Goal: Task Accomplishment & Management: Complete application form

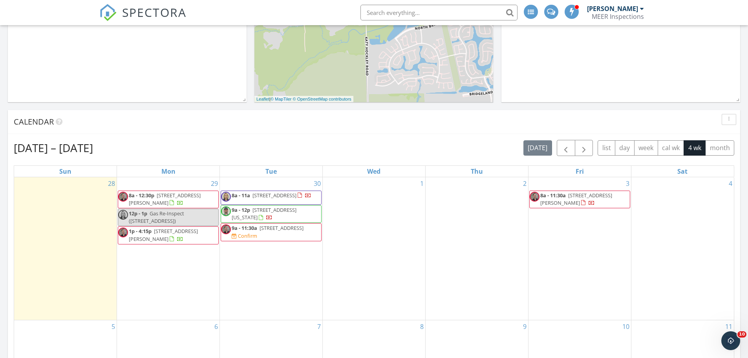
scroll to position [747, 760]
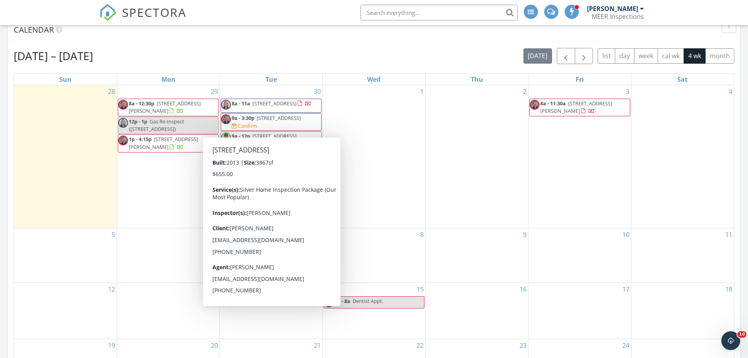
click at [269, 121] on span "1542 Moritz Park Dr, Houston 77055" at bounding box center [279, 117] width 44 height 7
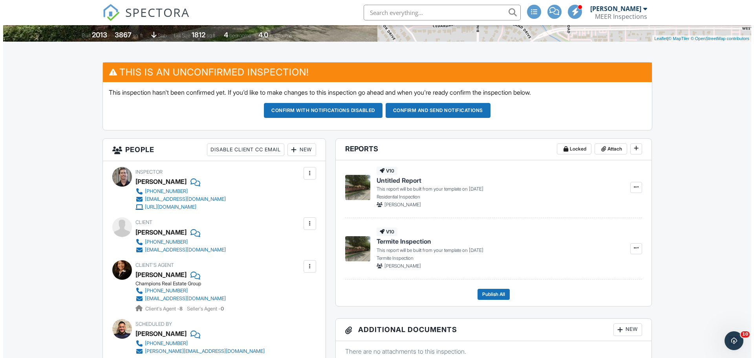
scroll to position [157, 0]
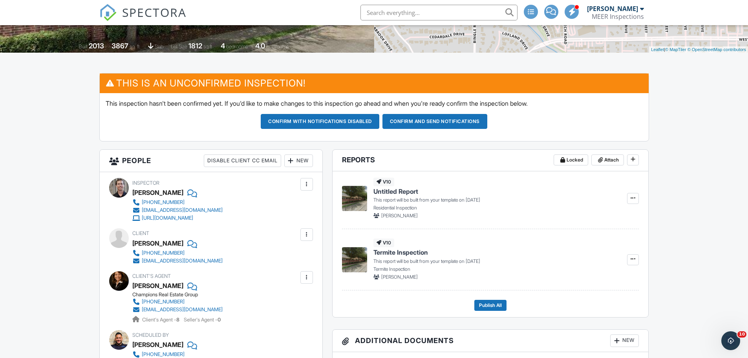
click at [302, 160] on div "New" at bounding box center [298, 160] width 29 height 13
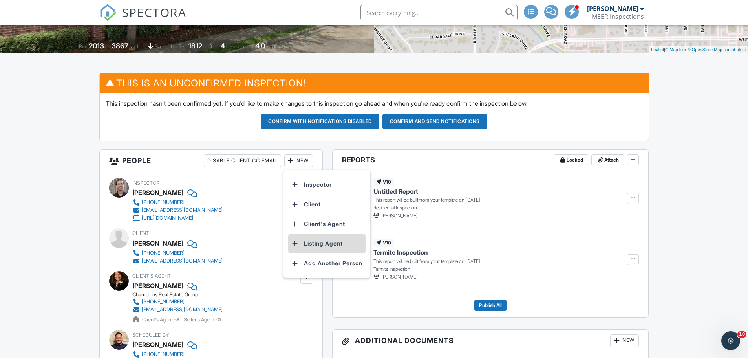
click at [312, 242] on li "Listing Agent" at bounding box center [326, 244] width 77 height 20
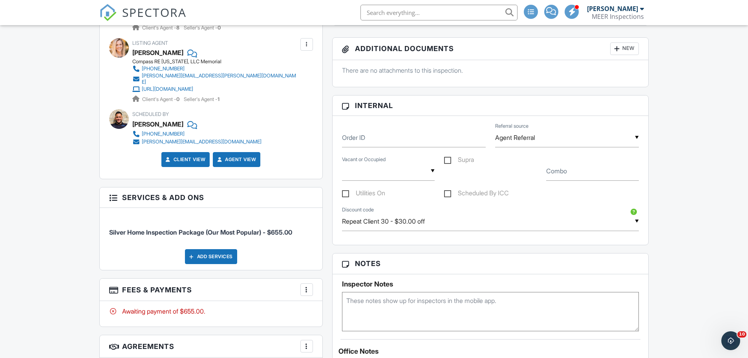
scroll to position [452, 0]
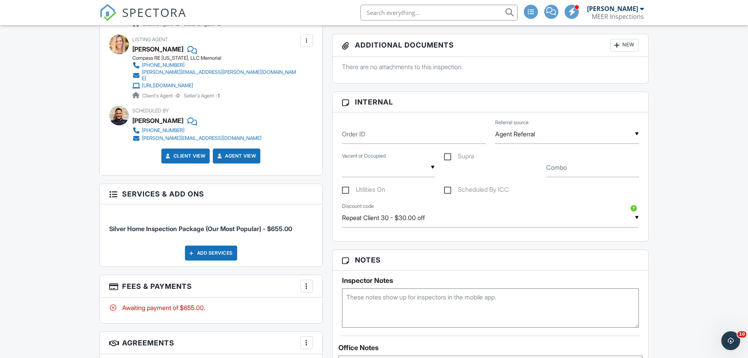
click at [445, 221] on input "Repeat Client 30 - $30.00 off" at bounding box center [490, 217] width 297 height 19
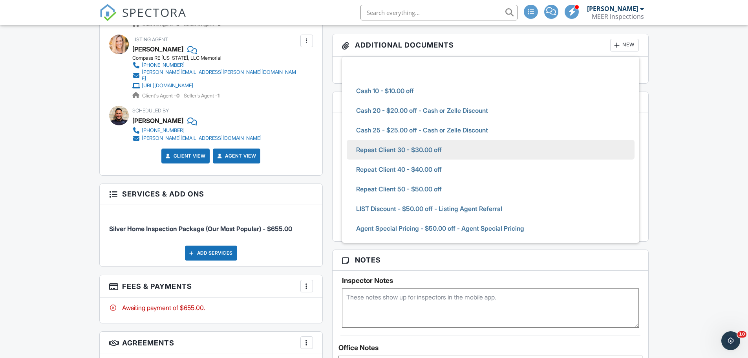
scroll to position [0, 0]
click at [683, 134] on div "Dashboard Unconfirmed Templates Contacts Metrics Automations Settings Paysplits…" at bounding box center [374, 196] width 748 height 1246
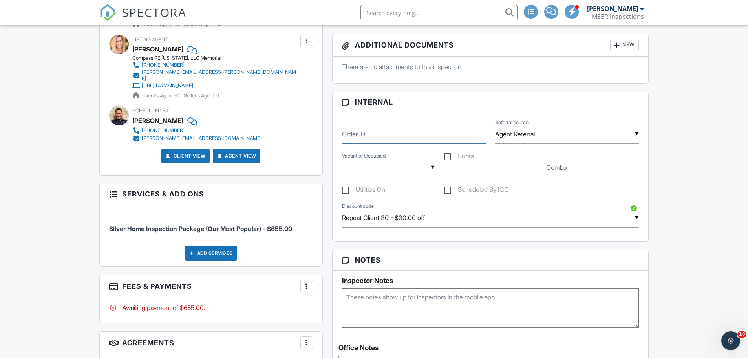
click at [453, 137] on input "Order ID" at bounding box center [414, 133] width 144 height 19
click at [409, 168] on div "▼ Vacant Occupied Vacant Occupied" at bounding box center [388, 167] width 93 height 19
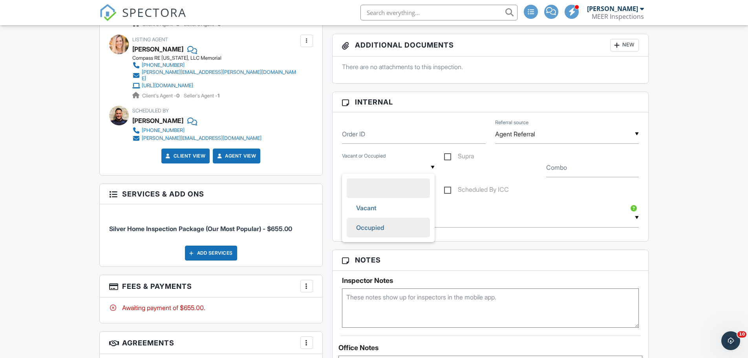
click at [367, 221] on span "Occupied" at bounding box center [370, 228] width 41 height 20
type input "Occupied"
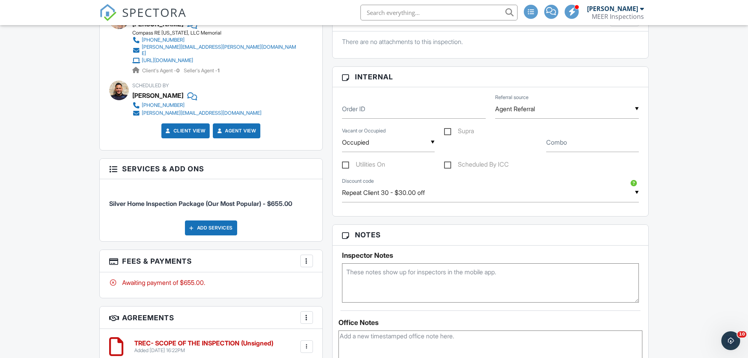
scroll to position [492, 0]
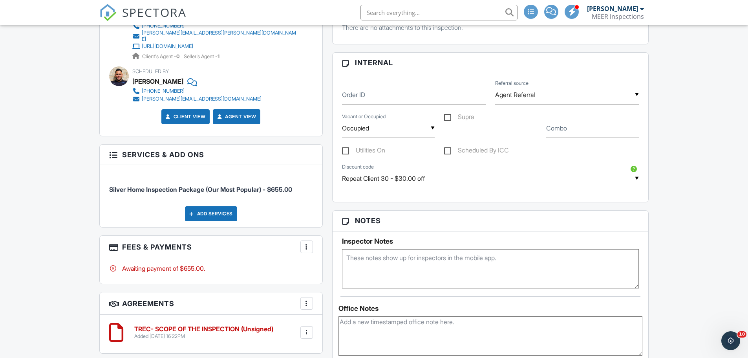
click at [365, 261] on textarea at bounding box center [490, 268] width 297 height 39
click at [545, 265] on textarea "Gate 1914# begin on outside at 9am. Listing agent will open door at 9:30am" at bounding box center [490, 268] width 297 height 39
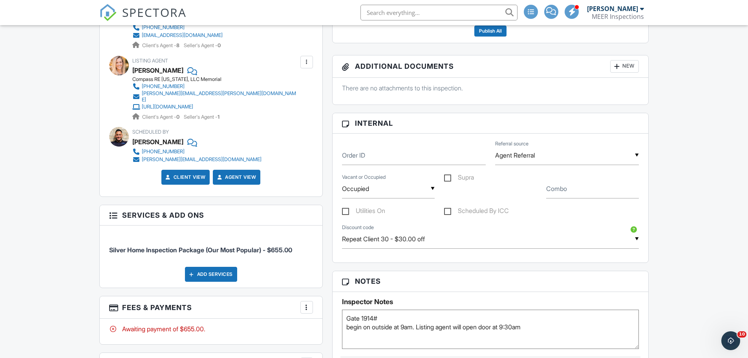
scroll to position [413, 0]
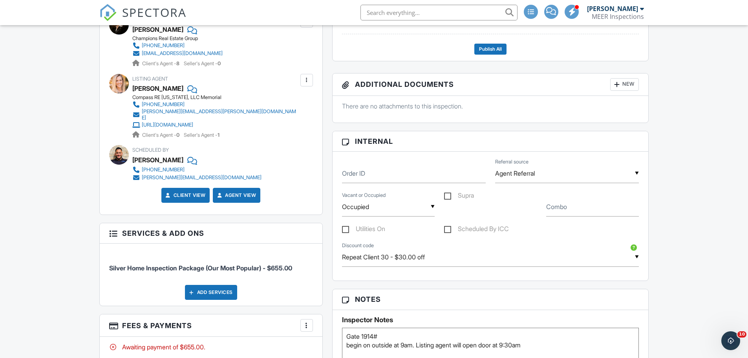
type textarea "Gate 1914# begin on outside at 9am. Listing agent will open door at 9:30am"
click at [349, 228] on label "Utilities On" at bounding box center [363, 230] width 43 height 10
click at [347, 228] on input "Utilities On" at bounding box center [344, 229] width 5 height 5
checkbox input "true"
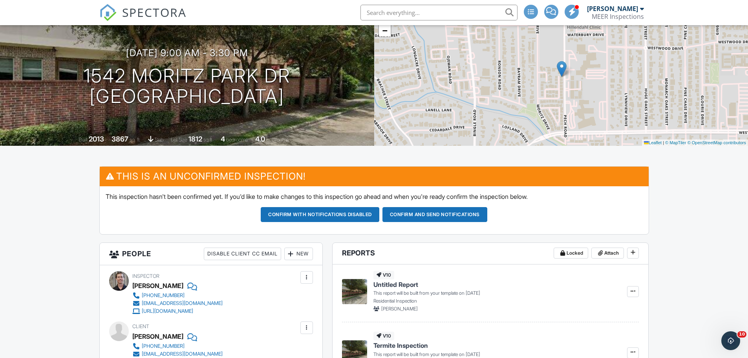
scroll to position [79, 0]
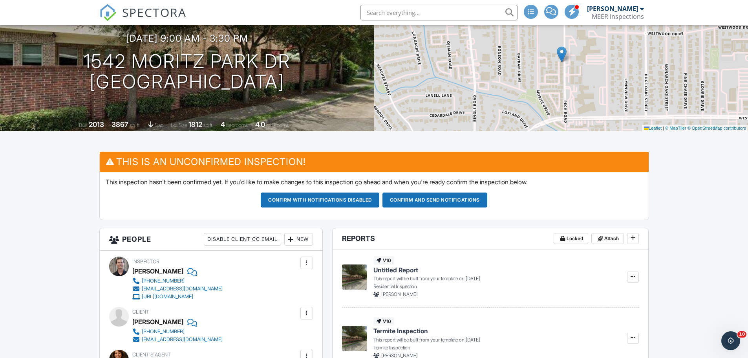
click at [421, 203] on button "Confirm and send notifications" at bounding box center [435, 199] width 105 height 15
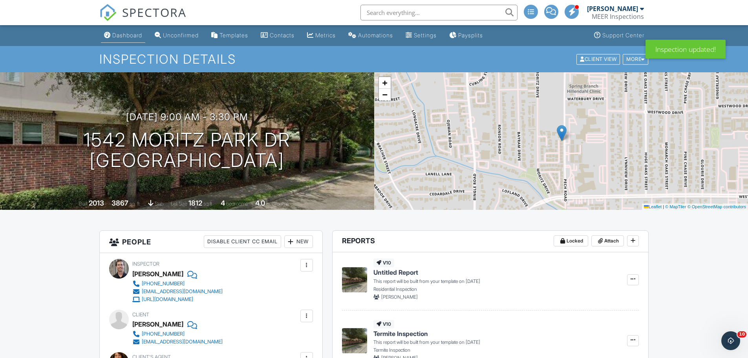
click at [123, 36] on div "Dashboard" at bounding box center [127, 35] width 30 height 7
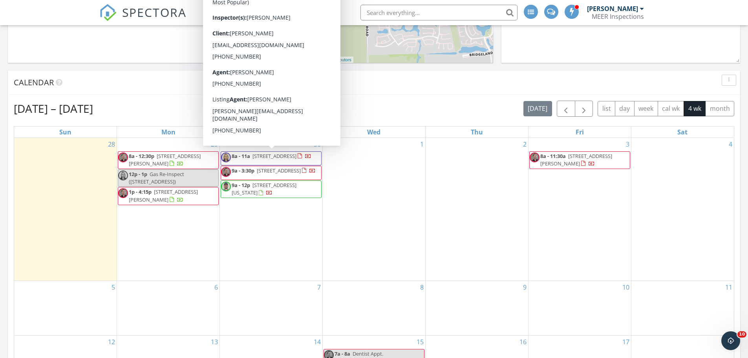
scroll to position [157, 0]
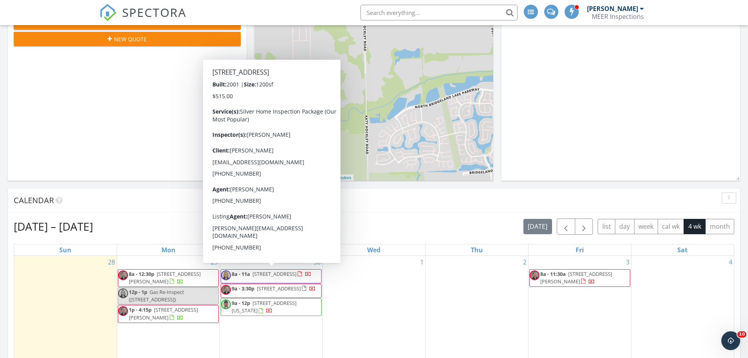
click at [297, 276] on span "4106 Courageous Ln, Galveston 77554" at bounding box center [275, 273] width 44 height 7
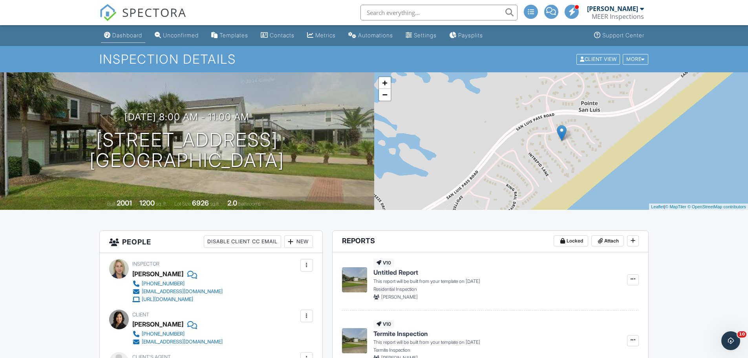
click at [129, 38] on div "Dashboard" at bounding box center [127, 35] width 30 height 7
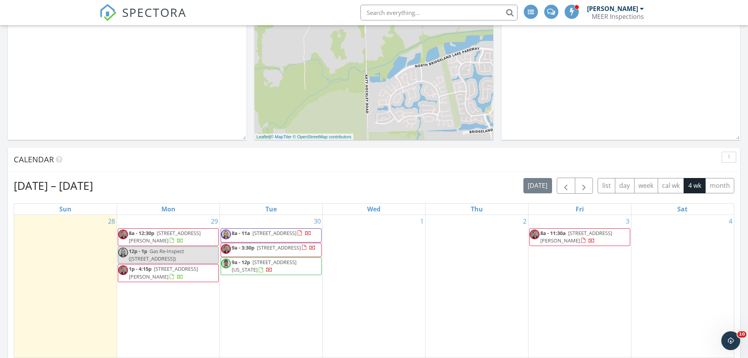
scroll to position [275, 0]
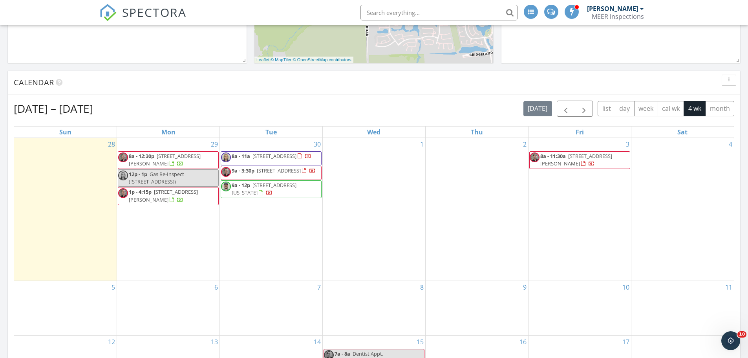
click at [737, 106] on div "Sep 28 – Oct 25, 2025 today list day week cal wk 4 wk month Sun Mon Tue Wed Thu…" at bounding box center [374, 273] width 732 height 357
click at [734, 107] on div "Sep 28 – Oct 25, 2025 today list day week cal wk 4 wk month Sun Mon Tue Wed Thu…" at bounding box center [374, 273] width 732 height 357
click at [733, 107] on button "month" at bounding box center [719, 108] width 29 height 15
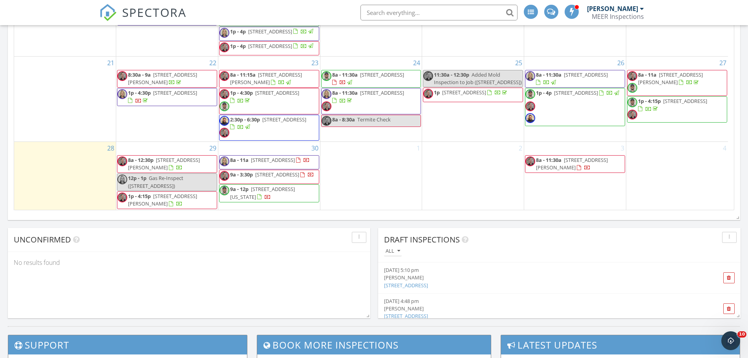
scroll to position [241, 0]
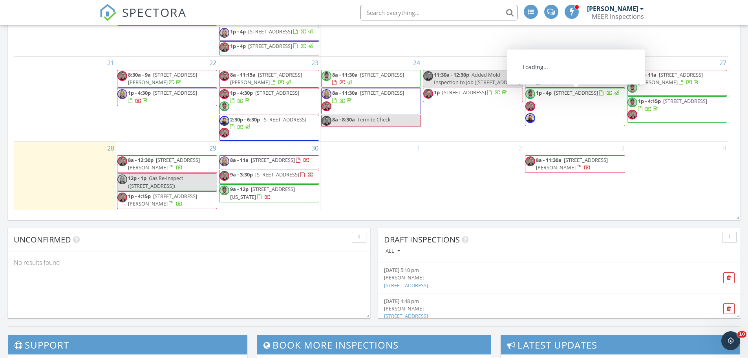
click at [564, 116] on span "1p - 4p 2519 Fredericksburg Dr, League City 77573" at bounding box center [572, 107] width 95 height 36
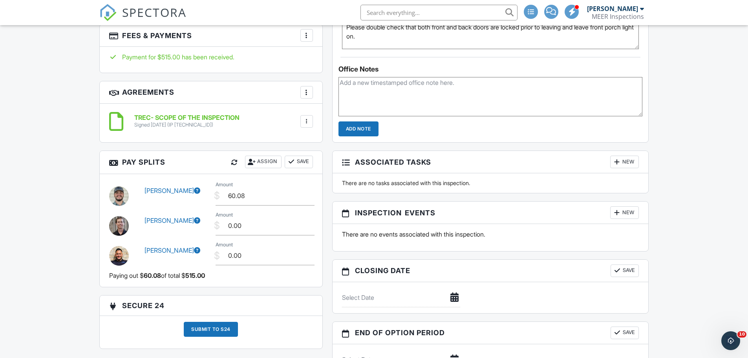
scroll to position [715, 0]
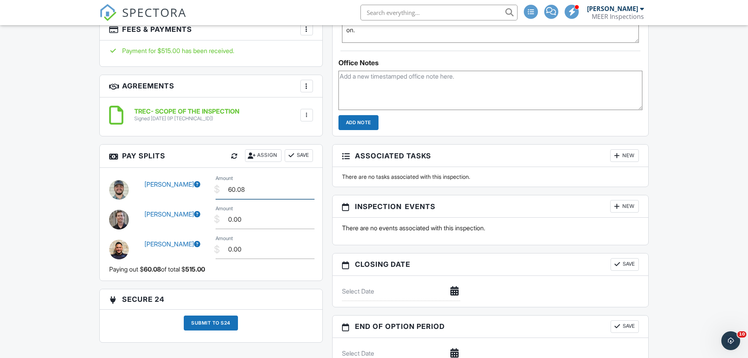
click at [271, 192] on input "60.08" at bounding box center [265, 189] width 99 height 19
type input "157.50"
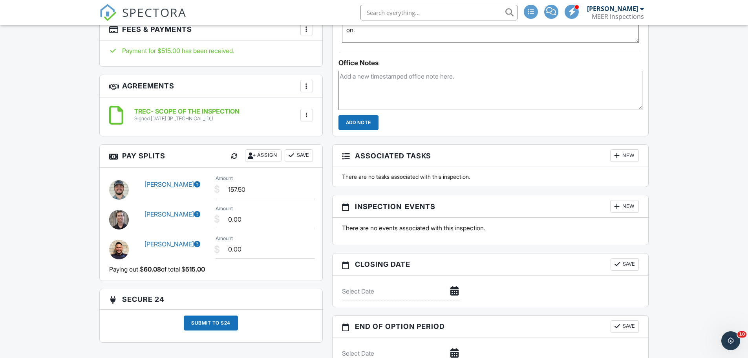
click at [301, 151] on button "Save" at bounding box center [299, 155] width 28 height 13
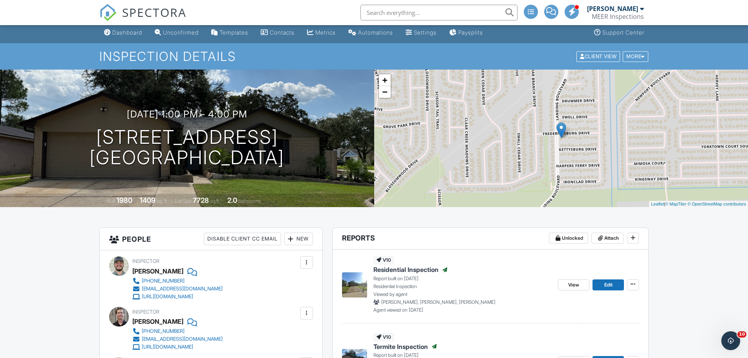
scroll to position [0, 0]
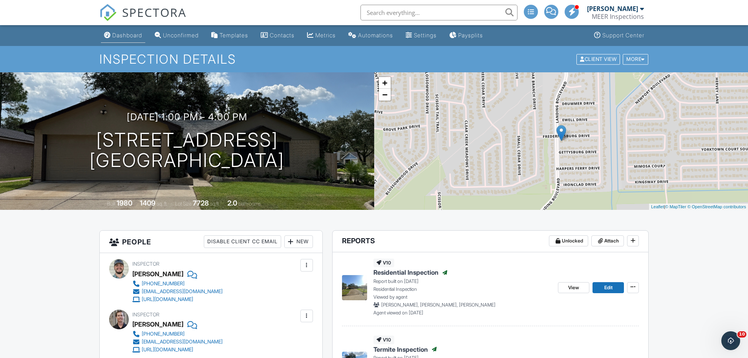
click at [134, 36] on div "Dashboard" at bounding box center [127, 35] width 30 height 7
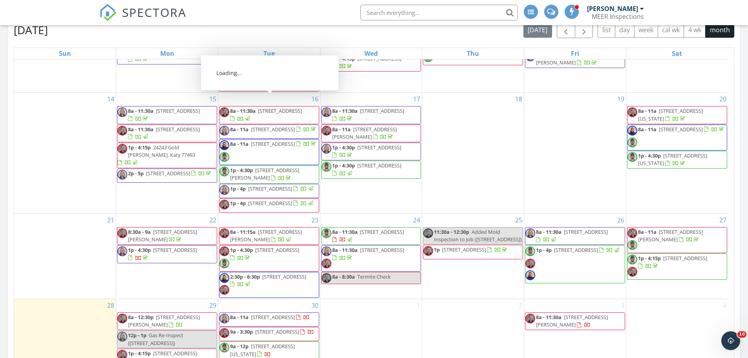
scroll to position [241, 0]
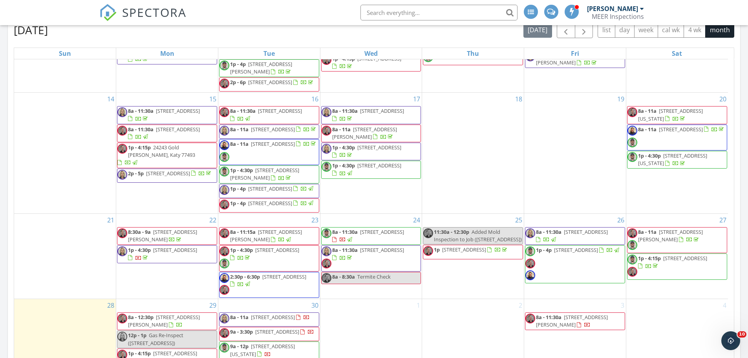
click at [689, 237] on div at bounding box center [690, 240] width 6 height 6
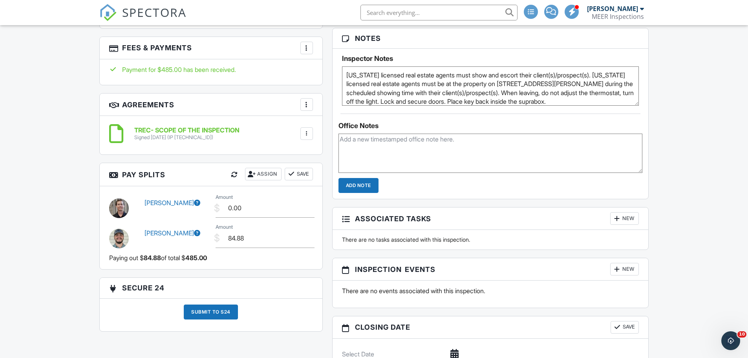
scroll to position [668, 0]
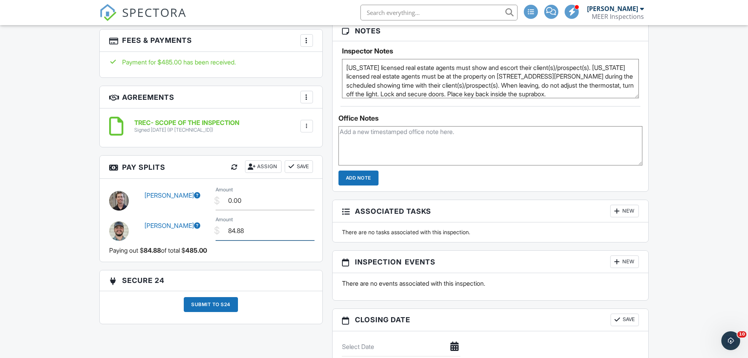
click at [256, 233] on input "84.88" at bounding box center [265, 230] width 99 height 19
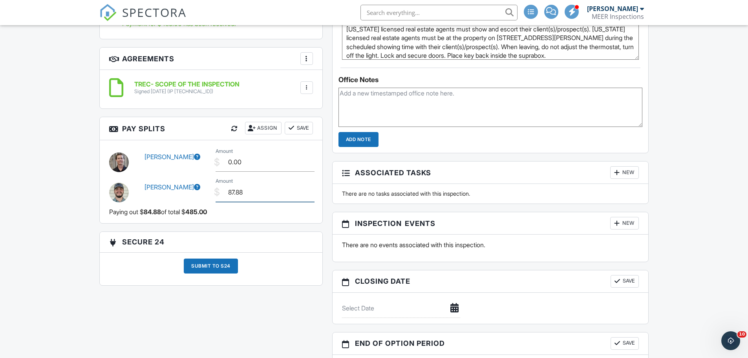
scroll to position [707, 0]
click at [251, 197] on input "87.88" at bounding box center [265, 191] width 99 height 19
type input "147.00"
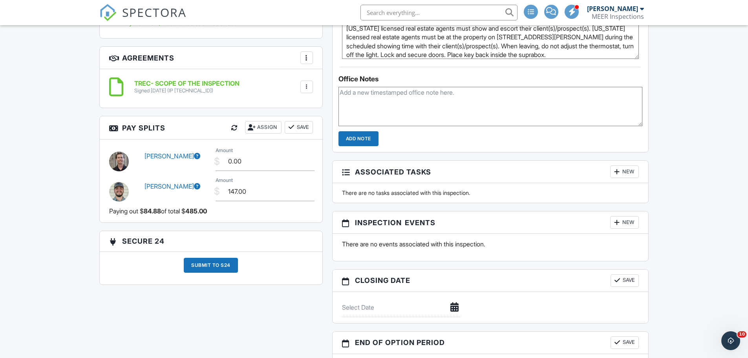
click at [300, 125] on button "Save" at bounding box center [299, 127] width 28 height 13
click at [296, 131] on button "Save" at bounding box center [299, 127] width 28 height 13
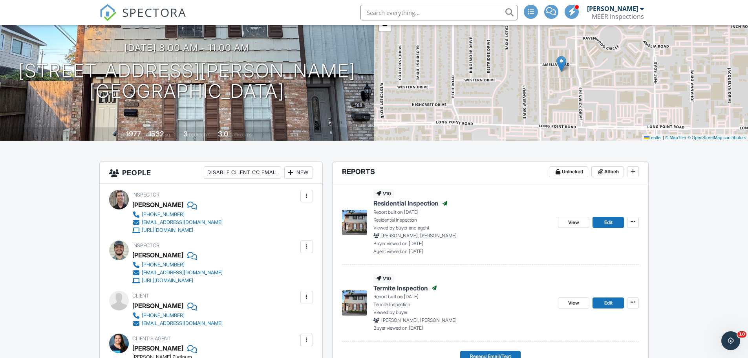
scroll to position [0, 0]
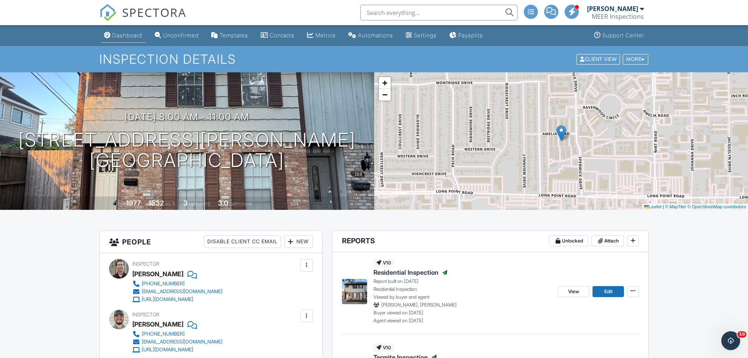
click at [125, 41] on link "Dashboard" at bounding box center [123, 35] width 44 height 15
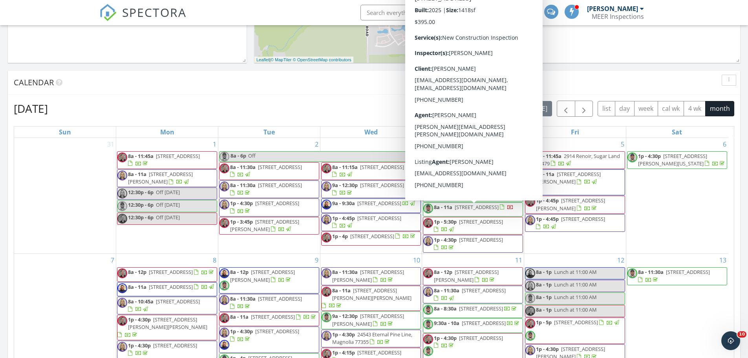
click at [493, 215] on span "8a - 11a [STREET_ADDRESS]" at bounding box center [468, 209] width 90 height 12
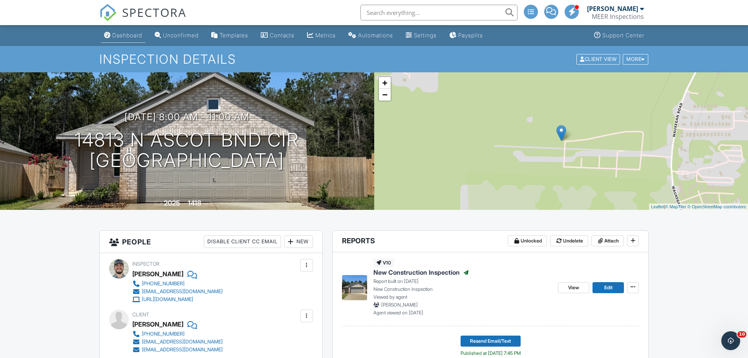
click at [123, 31] on link "Dashboard" at bounding box center [123, 35] width 44 height 15
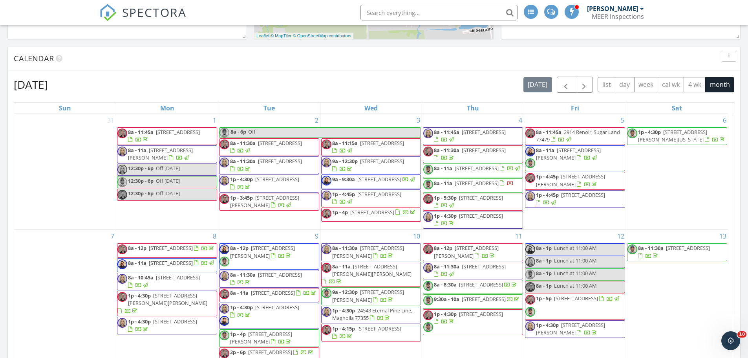
scroll to position [314, 0]
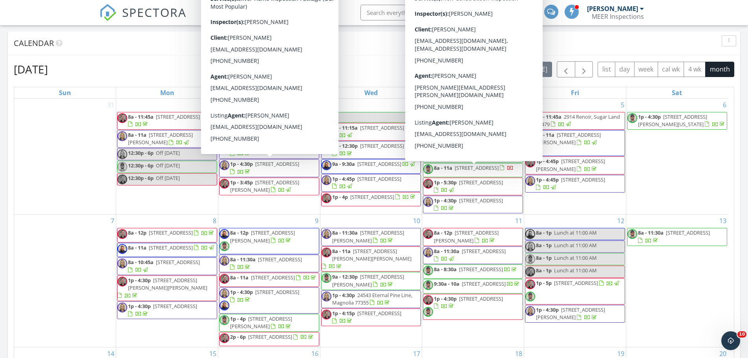
click at [466, 171] on span "[STREET_ADDRESS]" at bounding box center [477, 167] width 44 height 7
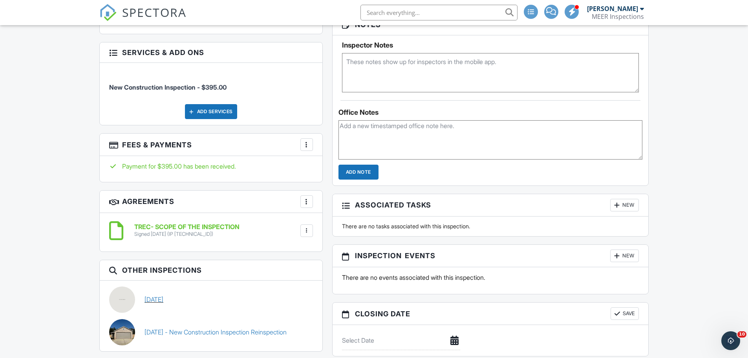
scroll to position [668, 0]
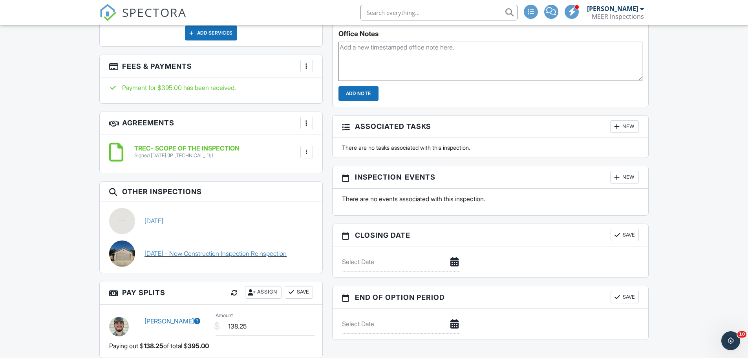
click at [189, 249] on link "[DATE] - New Construction Inspection Reinspection" at bounding box center [216, 253] width 142 height 9
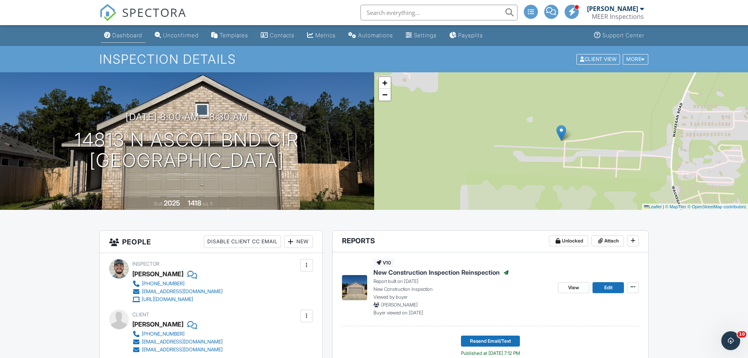
click at [121, 35] on div "Dashboard" at bounding box center [127, 35] width 30 height 7
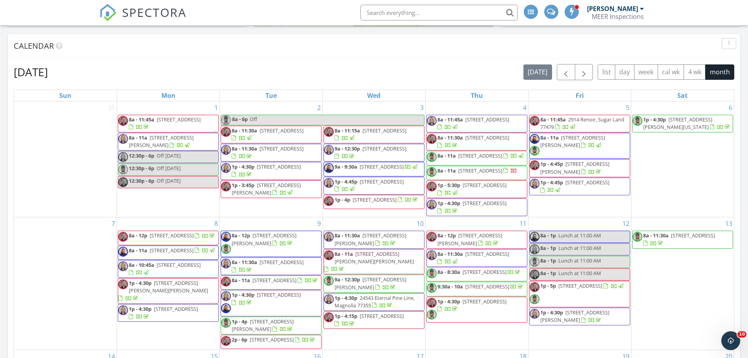
scroll to position [353, 0]
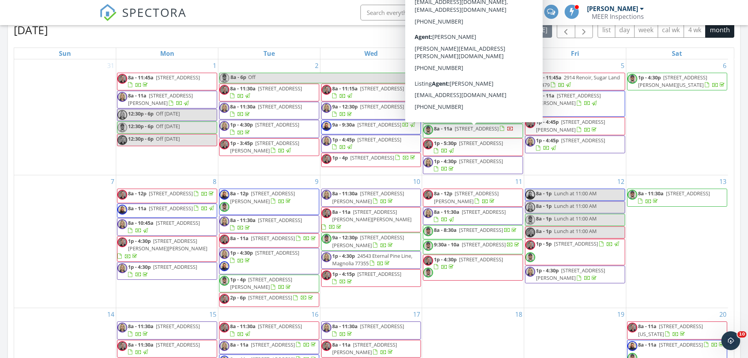
click at [495, 132] on span "[STREET_ADDRESS]" at bounding box center [477, 128] width 44 height 7
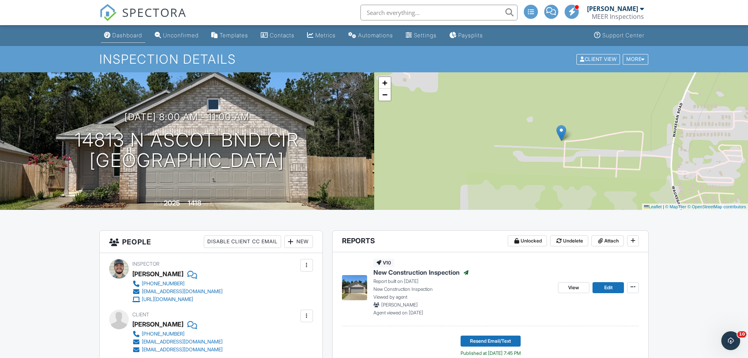
click at [130, 41] on link "Dashboard" at bounding box center [123, 35] width 44 height 15
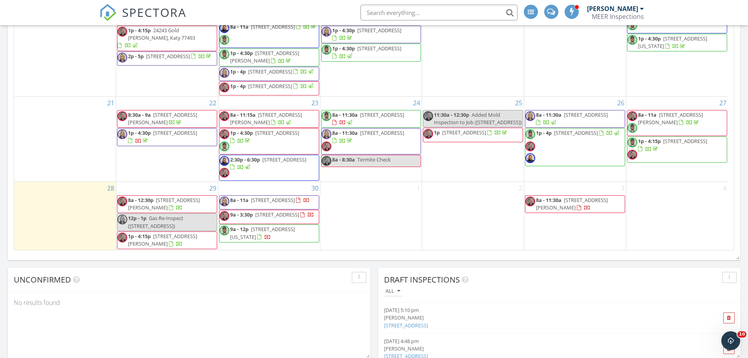
scroll to position [471, 0]
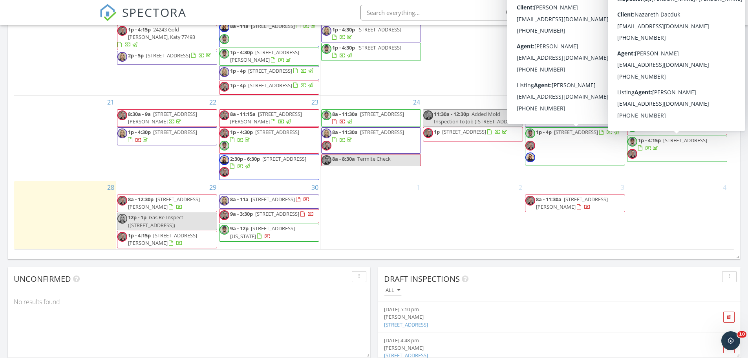
click at [663, 144] on span "707 Desert Pea Ln, Rosharon 77583" at bounding box center [685, 140] width 44 height 7
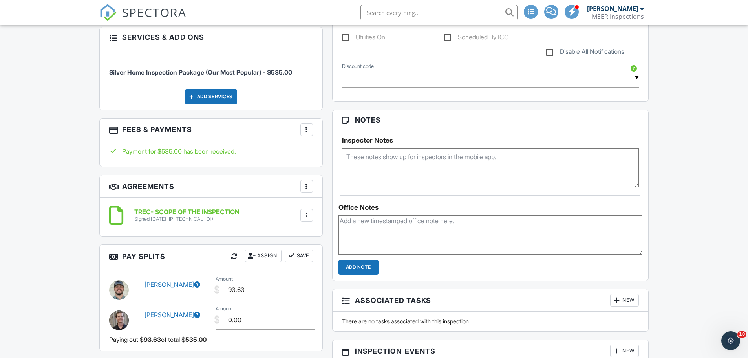
scroll to position [628, 0]
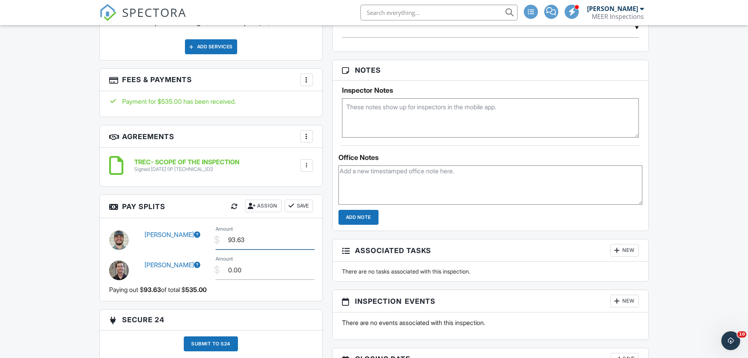
click at [258, 246] on input "93.63" at bounding box center [265, 239] width 99 height 19
type input "164.50"
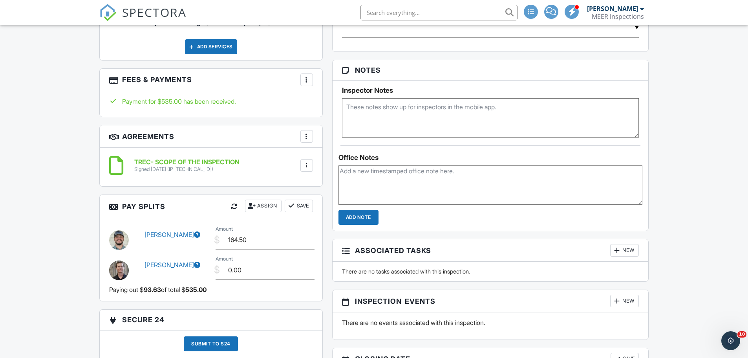
click at [307, 207] on button "Save" at bounding box center [299, 206] width 28 height 13
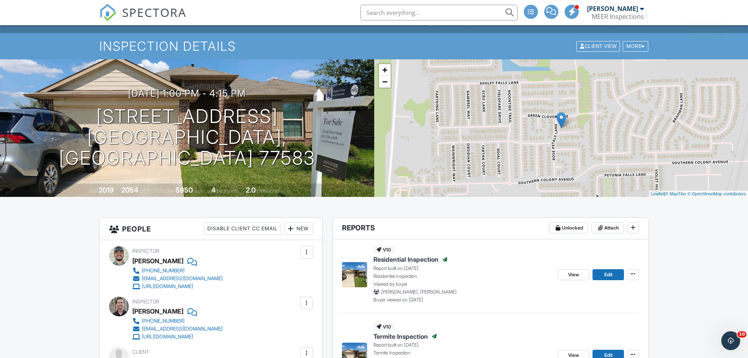
scroll to position [0, 0]
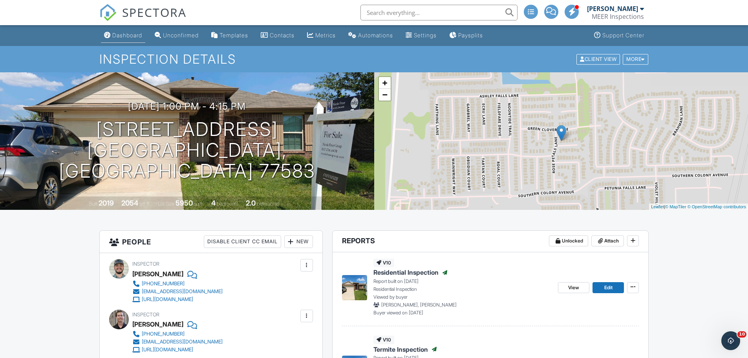
click at [126, 38] on link "Dashboard" at bounding box center [123, 35] width 44 height 15
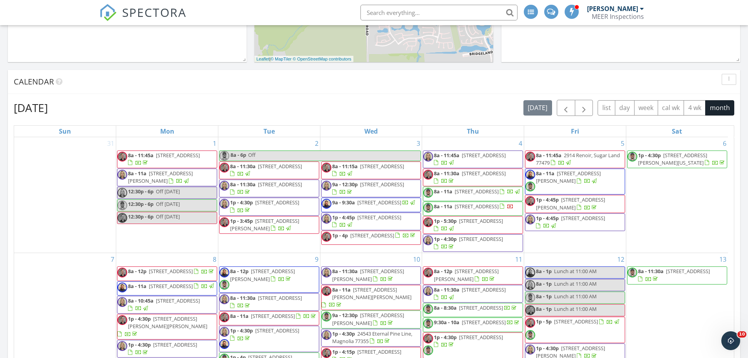
scroll to position [275, 0]
click at [588, 103] on button "button" at bounding box center [584, 109] width 18 height 16
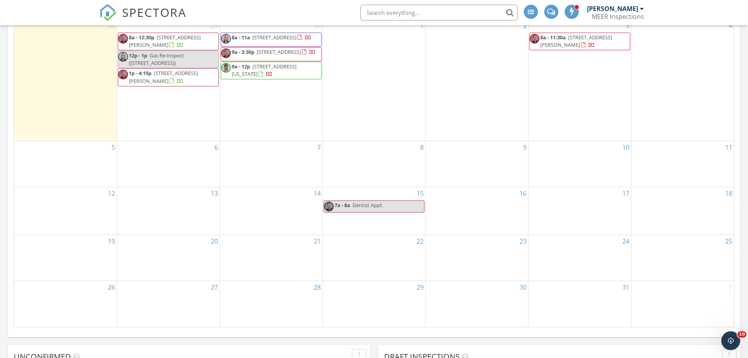
scroll to position [393, 0]
click at [168, 245] on div "20" at bounding box center [168, 259] width 103 height 46
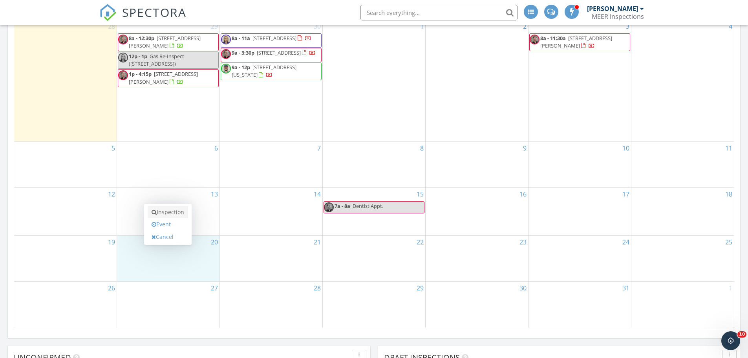
click at [173, 213] on link "Inspection" at bounding box center [168, 212] width 40 height 13
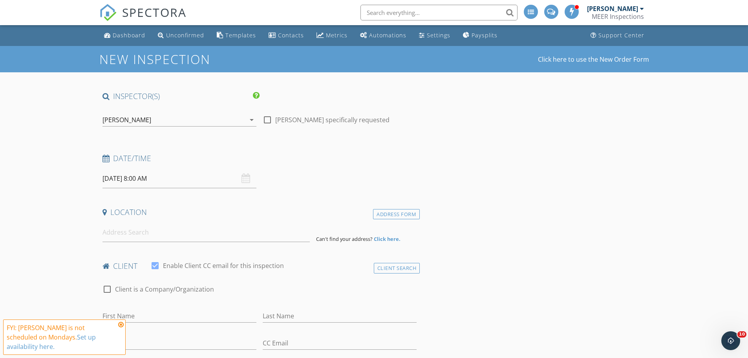
click at [163, 179] on input "10/20/2025 8:00 AM" at bounding box center [180, 178] width 154 height 19
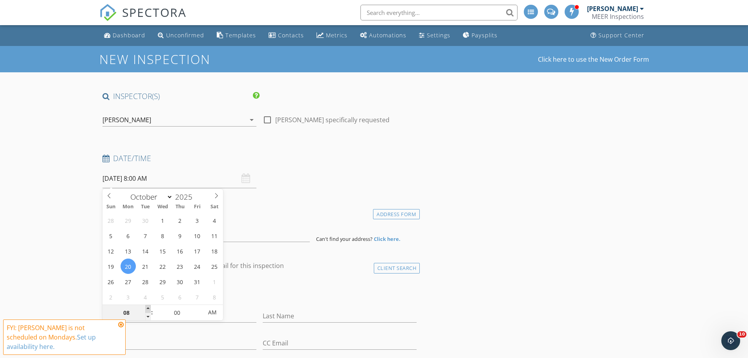
type input "09"
type input "[DATE] 9:00 AM"
click at [148, 305] on span at bounding box center [147, 309] width 5 height 8
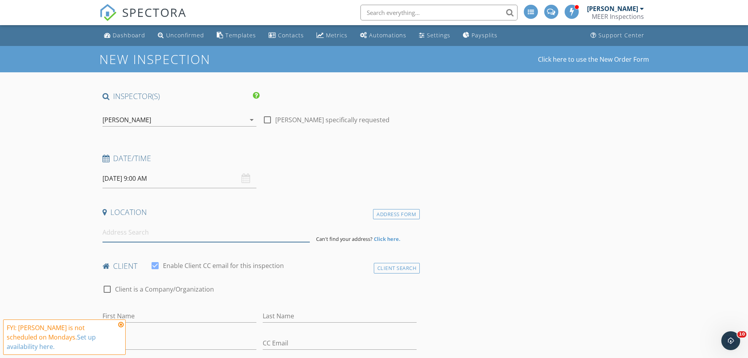
click at [155, 234] on input at bounding box center [206, 232] width 207 height 19
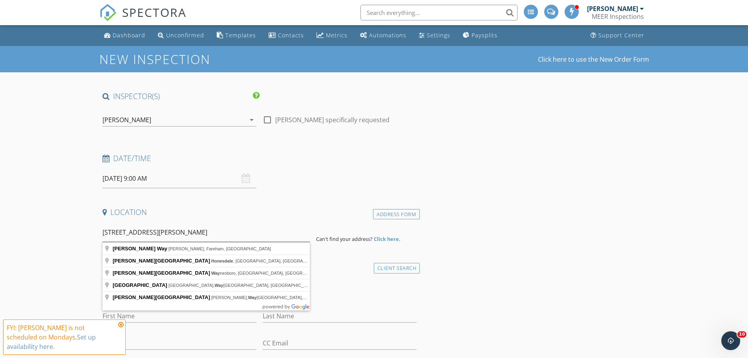
type input "[STREET_ADDRESS][PERSON_NAME]"
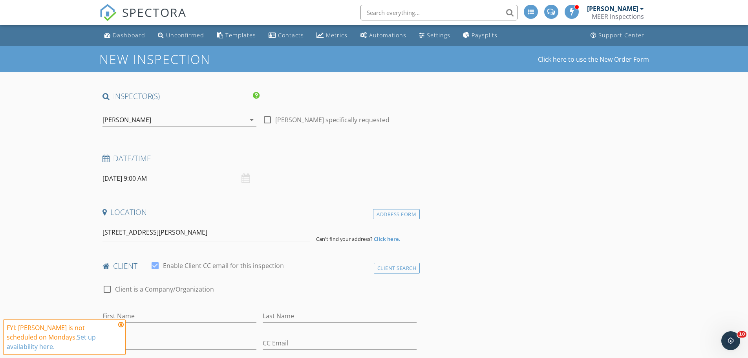
click at [386, 236] on strong "Click here." at bounding box center [387, 238] width 27 height 7
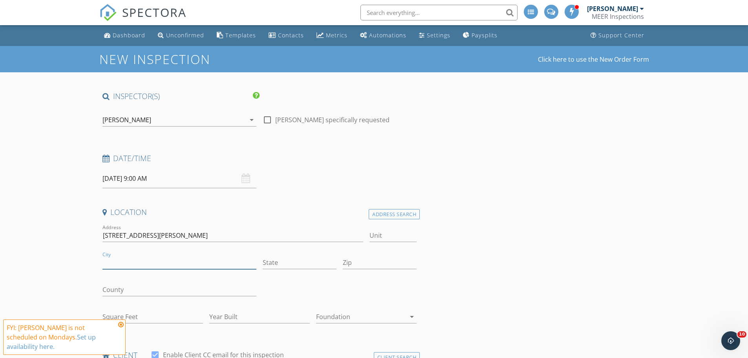
click at [200, 260] on input "City" at bounding box center [180, 262] width 154 height 13
type input "c"
type input "Cypress"
type input "Tx"
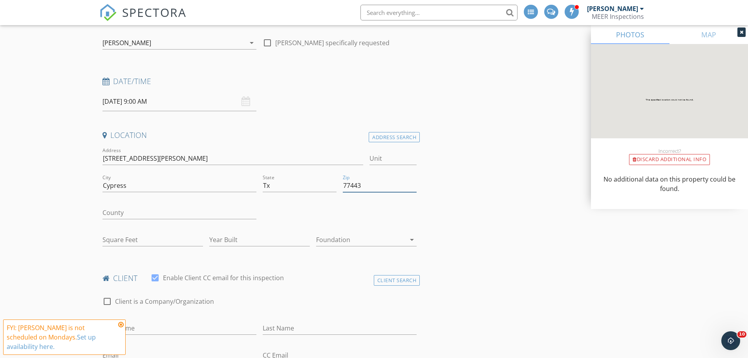
scroll to position [79, 0]
type input "77443"
click at [121, 328] on icon at bounding box center [120, 324] width 5 height 6
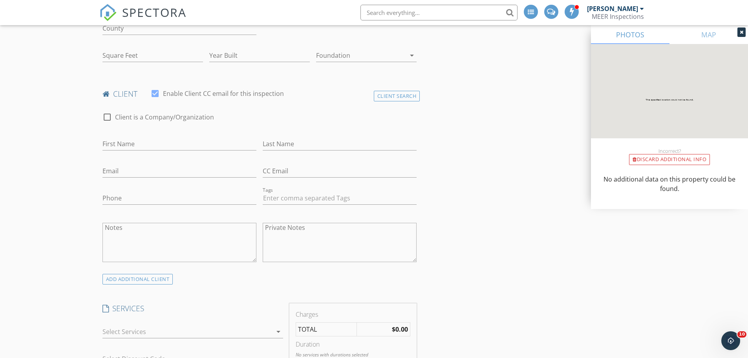
scroll to position [275, 0]
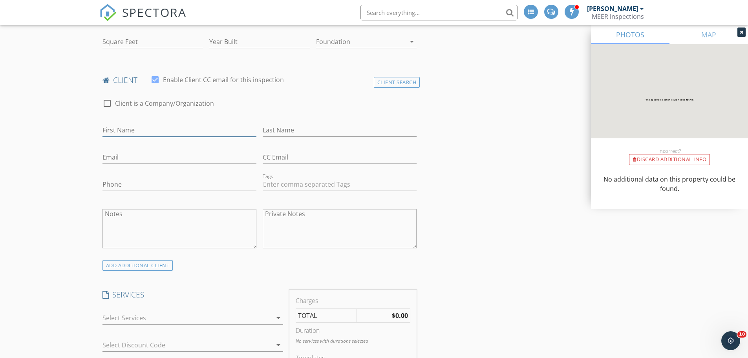
click at [124, 127] on input "First Name" at bounding box center [180, 130] width 154 height 13
type input "[PERSON_NAME]"
type input "Omeire"
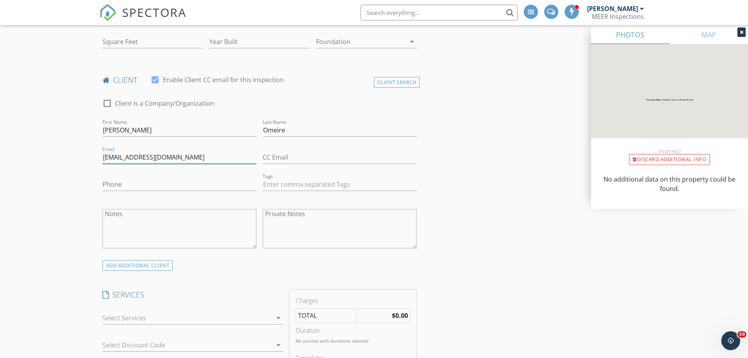
type input "[EMAIL_ADDRESS][DOMAIN_NAME]"
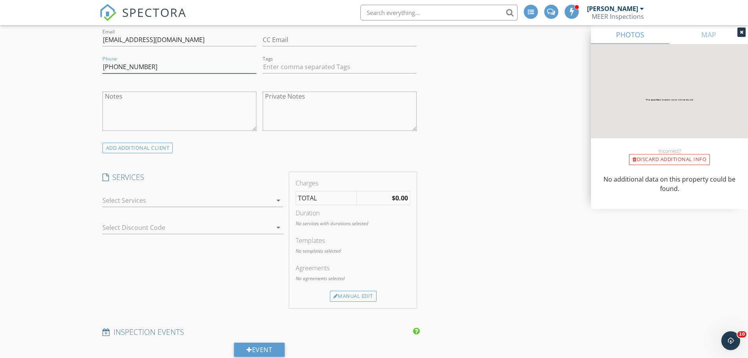
scroll to position [393, 0]
type input "[PHONE_NUMBER]"
click at [183, 202] on div at bounding box center [188, 200] width 170 height 13
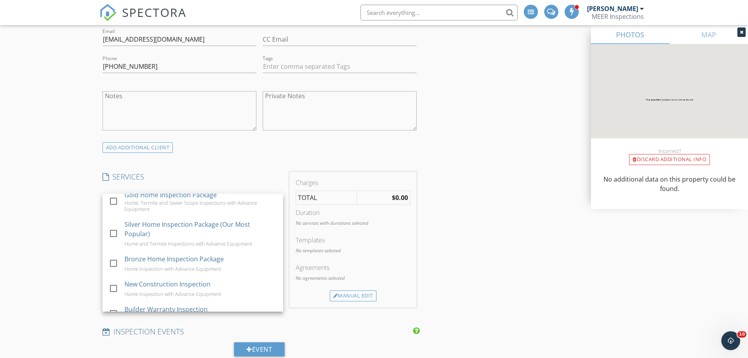
scroll to position [79, 0]
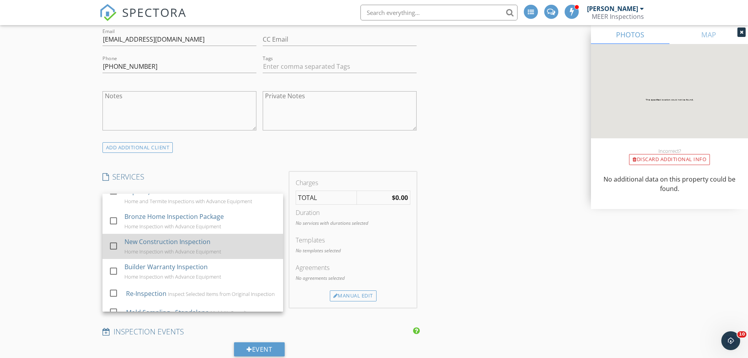
click at [116, 248] on div at bounding box center [113, 245] width 13 height 13
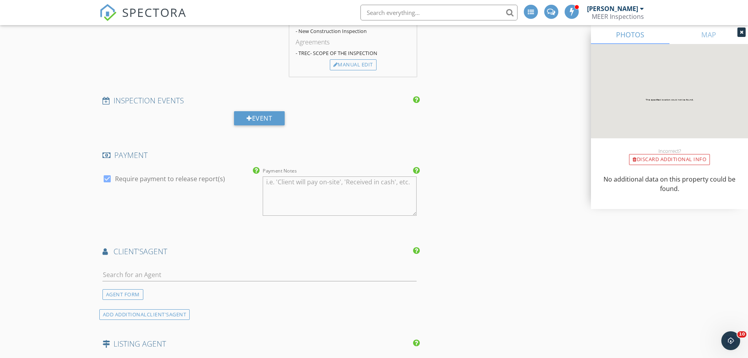
scroll to position [707, 0]
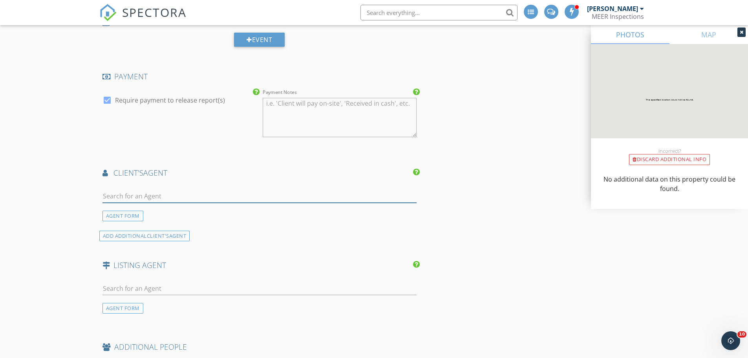
click at [171, 197] on input "text" at bounding box center [260, 196] width 315 height 13
type input "joseph wo"
click at [176, 211] on li "Joseph Worrell RORECO" at bounding box center [260, 214] width 314 height 22
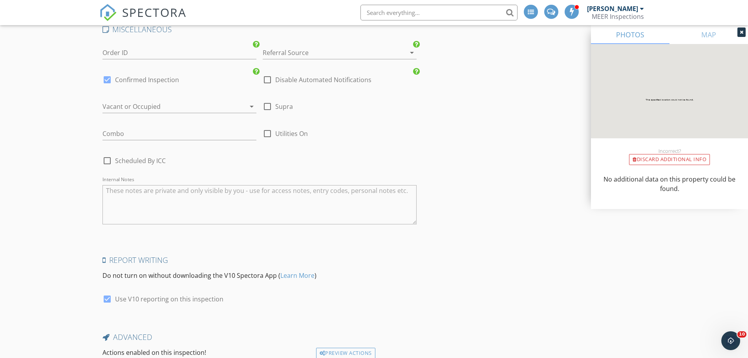
scroll to position [1088, 0]
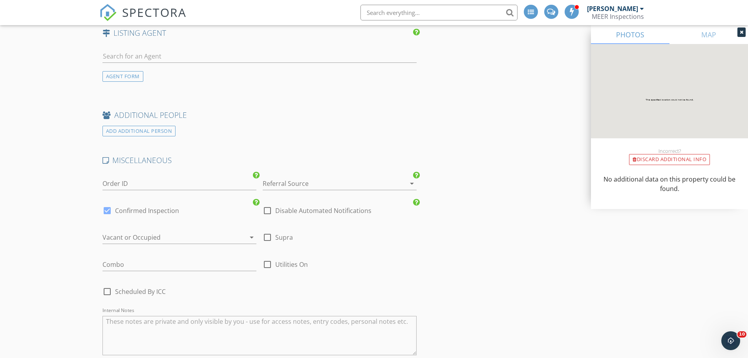
click at [101, 211] on div at bounding box center [107, 210] width 13 height 13
checkbox input "false"
checkbox input "true"
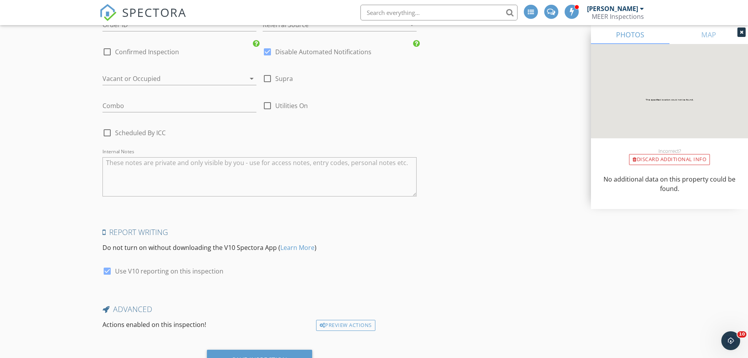
scroll to position [1285, 0]
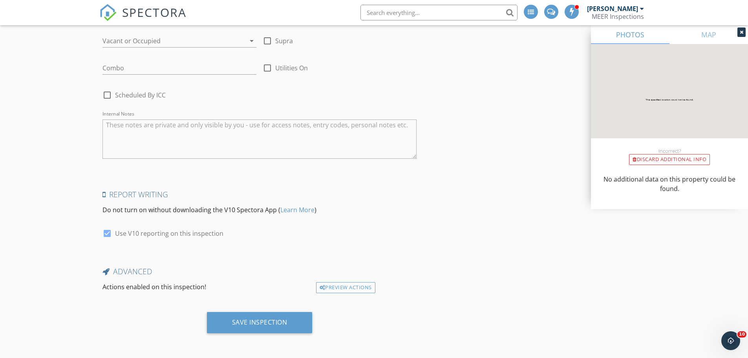
click at [272, 328] on div "Save Inspection" at bounding box center [260, 322] width 106 height 21
